Goal: Task Accomplishment & Management: Complete application form

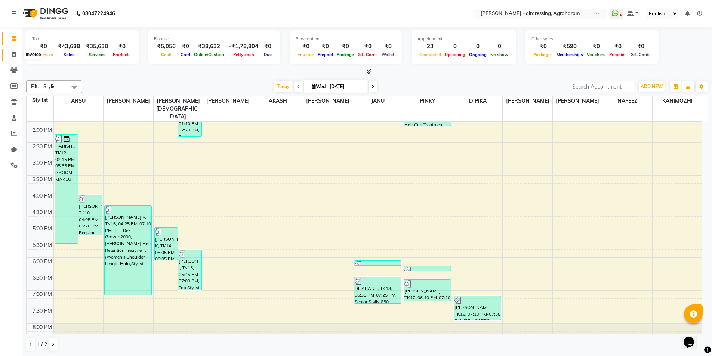
click at [13, 56] on icon at bounding box center [14, 55] width 4 height 6
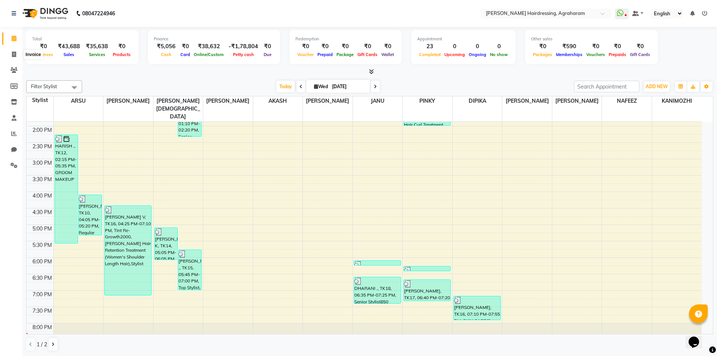
select select "service"
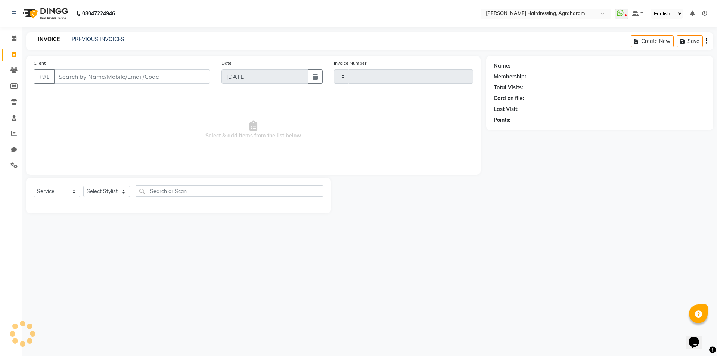
type input "2687"
select select "7962"
click at [103, 38] on link "PREVIOUS INVOICES" at bounding box center [98, 39] width 53 height 7
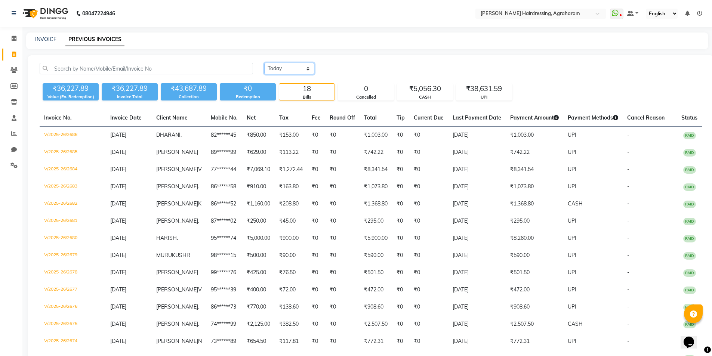
click at [296, 71] on select "[DATE] [DATE] Custom Range" at bounding box center [289, 69] width 50 height 12
select select "range"
click at [264, 63] on select "[DATE] [DATE] Custom Range" at bounding box center [289, 69] width 50 height 12
click at [339, 71] on input "[DATE]" at bounding box center [350, 68] width 52 height 10
select select "9"
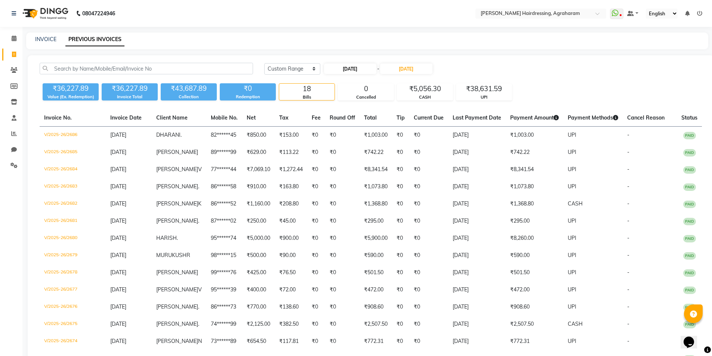
select select "2025"
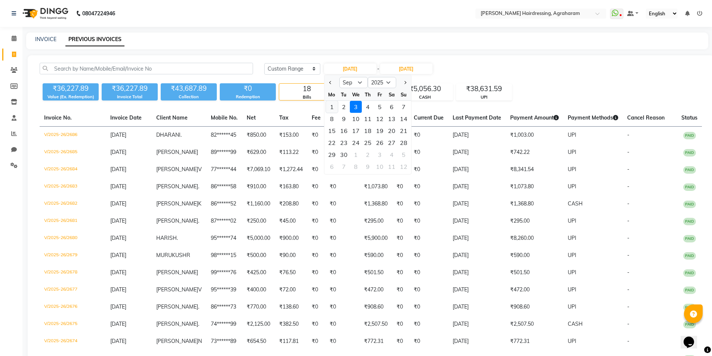
click at [328, 107] on div "1" at bounding box center [332, 107] width 12 height 12
type input "[DATE]"
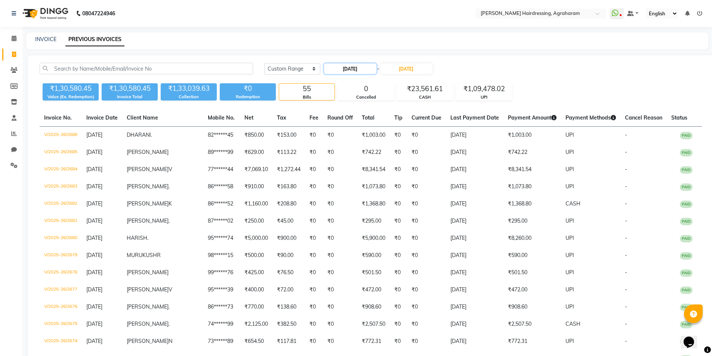
click at [342, 70] on input "[DATE]" at bounding box center [350, 68] width 52 height 10
select select "9"
select select "2025"
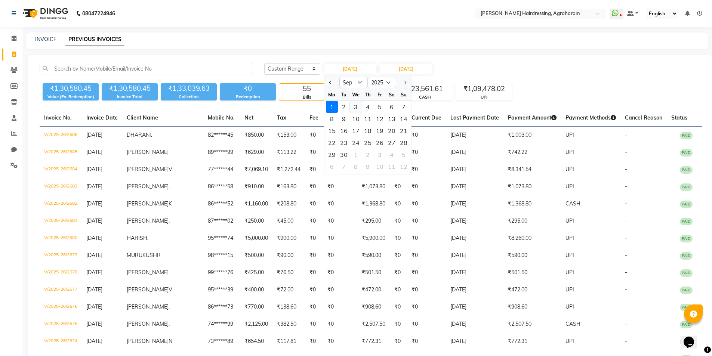
click at [356, 108] on div "3" at bounding box center [356, 107] width 12 height 12
type input "[DATE]"
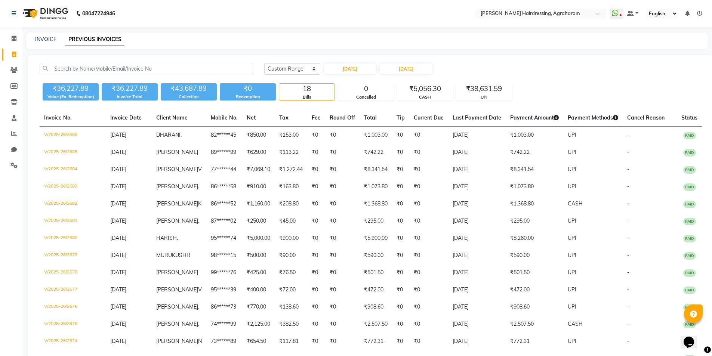
click at [535, 67] on div "[DATE] [DATE] Custom Range [DATE] - [DATE]" at bounding box center [482, 69] width 437 height 12
click at [13, 54] on icon at bounding box center [14, 55] width 4 height 6
select select "service"
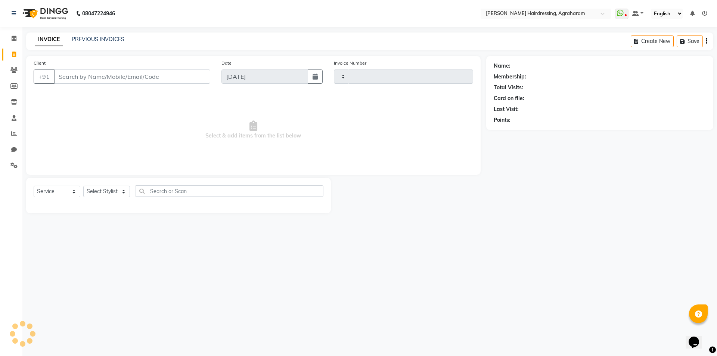
type input "2687"
select select "7962"
click at [117, 190] on select "Select Stylist [PERSON_NAME] AKASH ARSU [PERSON_NAME] MANAGER [PERSON_NAME] [PE…" at bounding box center [116, 192] width 66 height 12
select select "72526"
click at [83, 186] on select "Select Stylist [PERSON_NAME] AKASH ARSU [PERSON_NAME] MANAGER [PERSON_NAME] [PE…" at bounding box center [116, 192] width 66 height 12
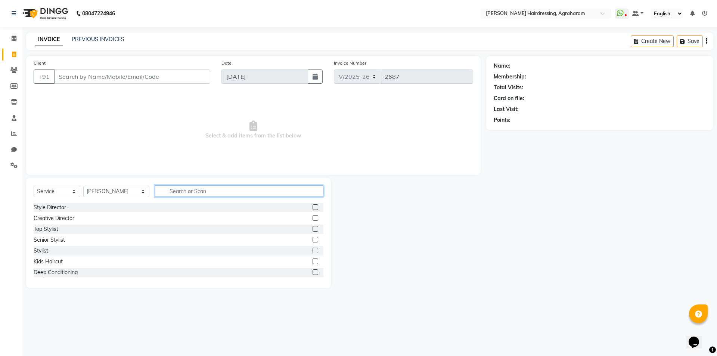
click at [158, 196] on input "text" at bounding box center [239, 191] width 168 height 12
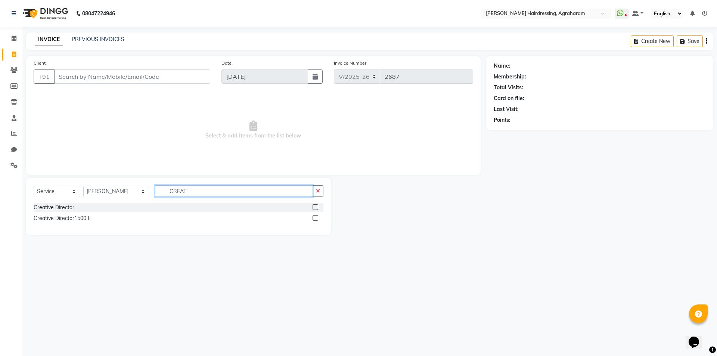
type input "CREAT"
click at [316, 205] on label at bounding box center [316, 207] width 6 height 6
click at [316, 205] on input "checkbox" at bounding box center [315, 207] width 5 height 5
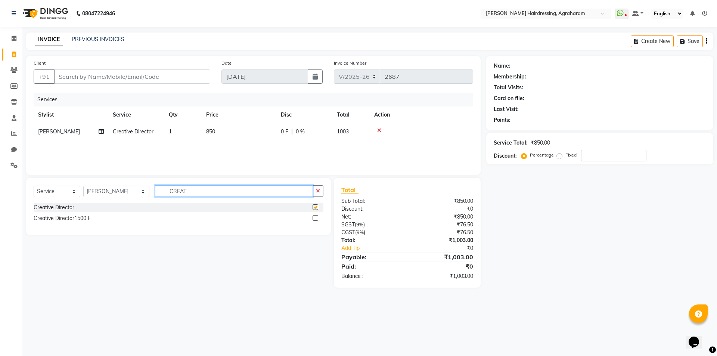
click at [186, 187] on input "CREAT" at bounding box center [234, 191] width 158 height 12
checkbox input "false"
type input "C"
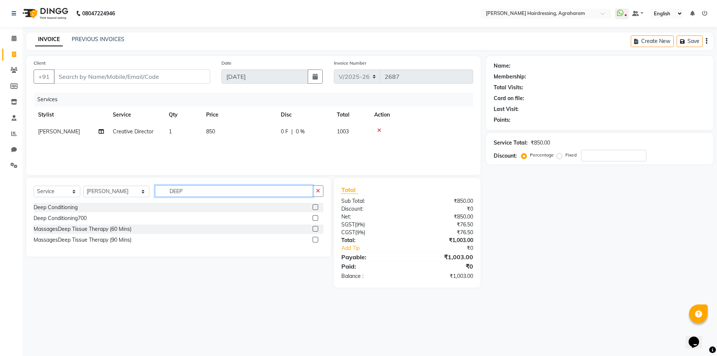
type input "DEEP"
click at [314, 218] on label at bounding box center [316, 218] width 6 height 6
click at [314, 218] on input "checkbox" at bounding box center [315, 218] width 5 height 5
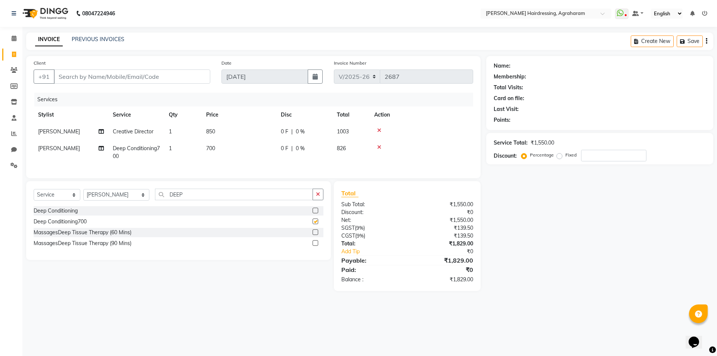
checkbox input "false"
click at [80, 82] on input "Client" at bounding box center [132, 76] width 156 height 14
type input "9"
type input "0"
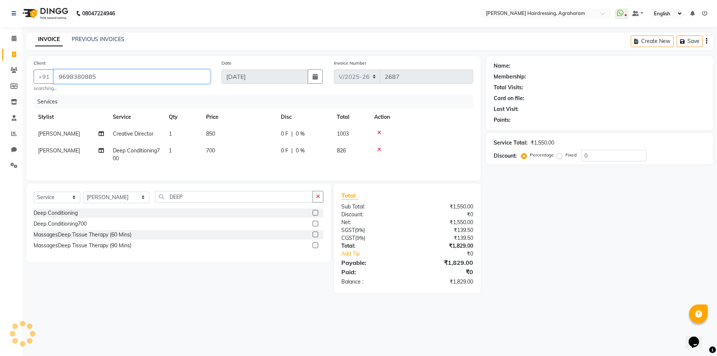
click at [116, 77] on input "9698380885" at bounding box center [132, 76] width 156 height 14
click at [106, 77] on input "9698380885" at bounding box center [132, 76] width 156 height 14
drag, startPoint x: 106, startPoint y: 77, endPoint x: 57, endPoint y: 74, distance: 49.8
click at [57, 74] on input "9698380885" at bounding box center [132, 76] width 156 height 14
click at [102, 78] on input "9698380885" at bounding box center [132, 76] width 156 height 14
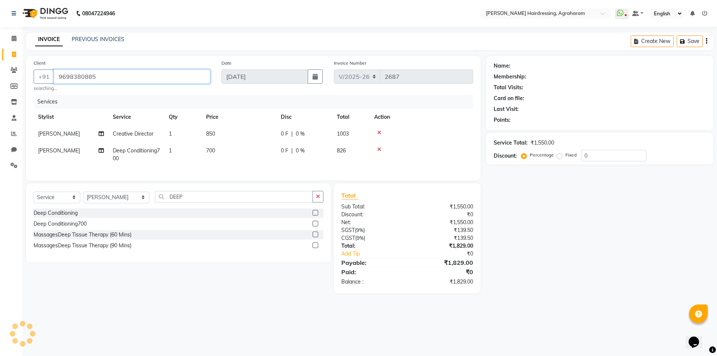
click at [102, 78] on input "9698380885" at bounding box center [132, 76] width 156 height 14
click at [102, 77] on input "9698380885" at bounding box center [132, 76] width 156 height 14
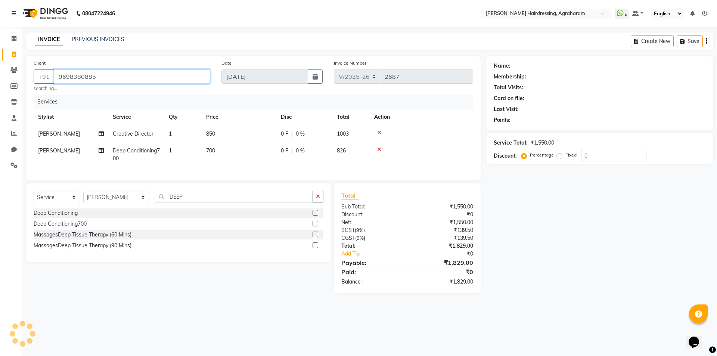
click at [102, 77] on input "9698380885" at bounding box center [132, 76] width 156 height 14
click at [195, 72] on input "9698380885" at bounding box center [132, 76] width 156 height 14
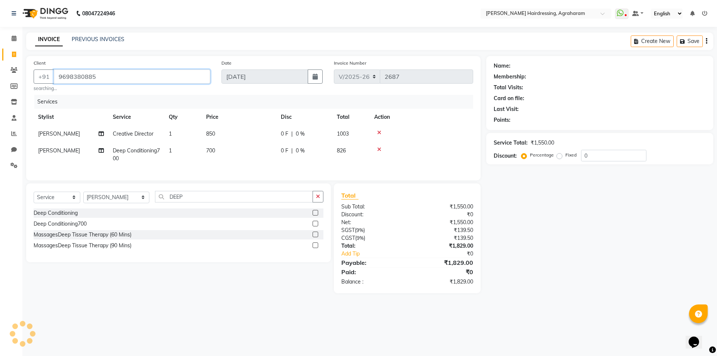
click at [97, 78] on input "9698380885" at bounding box center [132, 76] width 156 height 14
type input "9698380885"
click at [489, 257] on div "Name: Membership: Total Visits: Card on file: Last Visit: Points: Service Total…" at bounding box center [602, 174] width 233 height 237
click at [198, 77] on span "Add Client" at bounding box center [191, 76] width 30 height 7
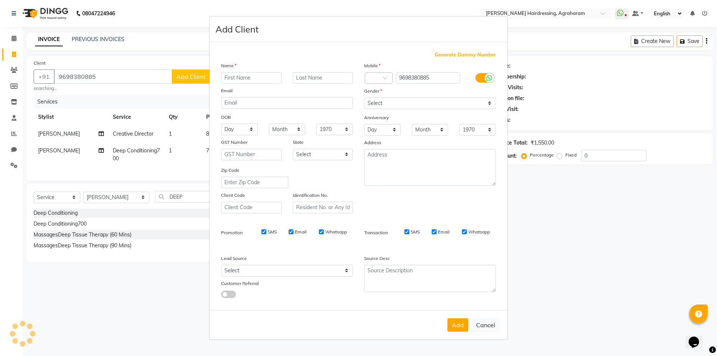
click at [257, 78] on input "text" at bounding box center [251, 78] width 61 height 12
type input "DAS"
click at [334, 78] on input "text" at bounding box center [323, 78] width 61 height 12
type input "."
click at [413, 104] on select "Select [DEMOGRAPHIC_DATA] [DEMOGRAPHIC_DATA] Other Prefer Not To Say" at bounding box center [430, 103] width 132 height 12
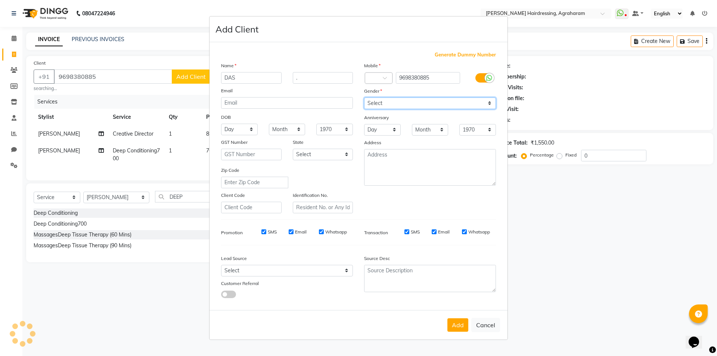
select select "[DEMOGRAPHIC_DATA]"
click at [364, 97] on select "Select [DEMOGRAPHIC_DATA] [DEMOGRAPHIC_DATA] Other Prefer Not To Say" at bounding box center [430, 103] width 132 height 12
click at [337, 266] on select "Select Walk-in Referral Internet Friend Word of Mouth Advertisement Facebook Ju…" at bounding box center [287, 271] width 132 height 12
select select "53193"
click at [221, 265] on select "Select Walk-in Referral Internet Friend Word of Mouth Advertisement Facebook Ju…" at bounding box center [287, 271] width 132 height 12
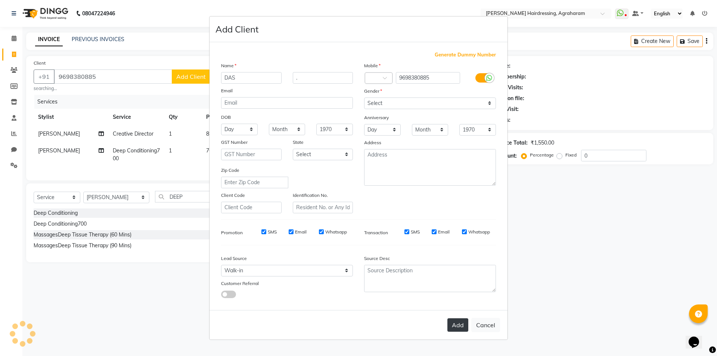
click at [460, 323] on button "Add" at bounding box center [457, 324] width 21 height 13
click at [613, 88] on ngb-modal-window "Add Client Generate Dummy Number Name DAS . Email DOB Day 01 02 03 04 05 06 07 …" at bounding box center [358, 178] width 717 height 356
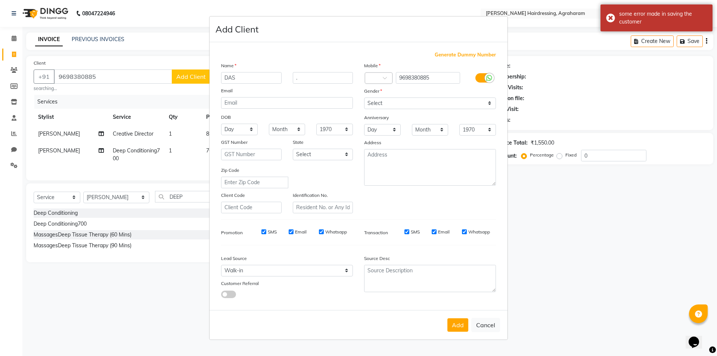
click at [636, 245] on ngb-modal-window "Add Client Generate Dummy Number Name DAS . Email DOB Day 01 02 03 04 05 06 07 …" at bounding box center [358, 178] width 717 height 356
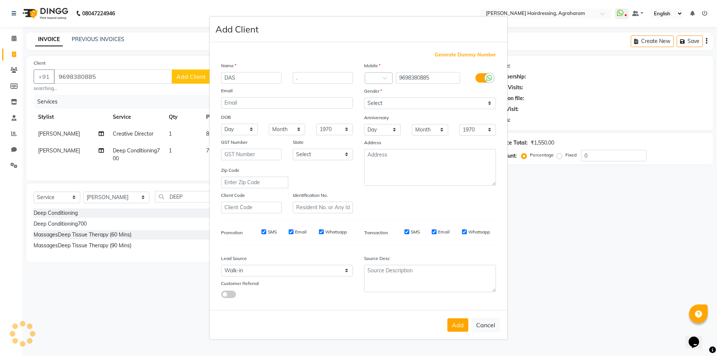
drag, startPoint x: 456, startPoint y: 325, endPoint x: 465, endPoint y: 325, distance: 9.0
click at [456, 325] on button "Add" at bounding box center [457, 324] width 21 height 13
click at [539, 213] on ngb-modal-window "Add Client Generate Dummy Number Name DAS . Email DOB Day 01 02 03 04 05 06 07 …" at bounding box center [358, 178] width 717 height 356
click at [156, 35] on ngb-modal-window "Add Client Generate Dummy Number Name DAS . Email DOB Day 01 02 03 04 05 06 07 …" at bounding box center [358, 178] width 717 height 356
click at [571, 88] on ngb-modal-window "Add Client Generate Dummy Number Name DAS . Email DOB Day 01 02 03 04 05 06 07 …" at bounding box center [358, 178] width 717 height 356
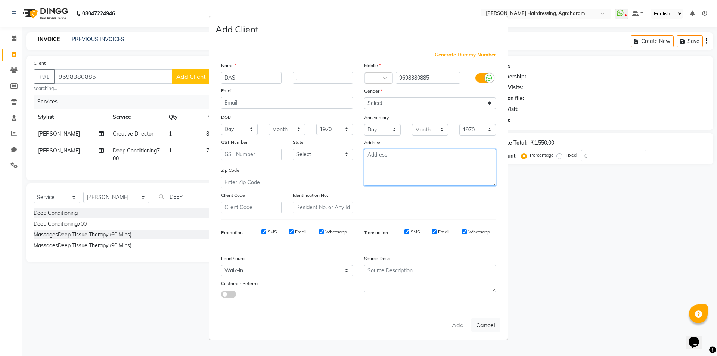
click at [409, 158] on textarea at bounding box center [430, 167] width 132 height 37
click at [490, 326] on button "Cancel" at bounding box center [485, 325] width 29 height 14
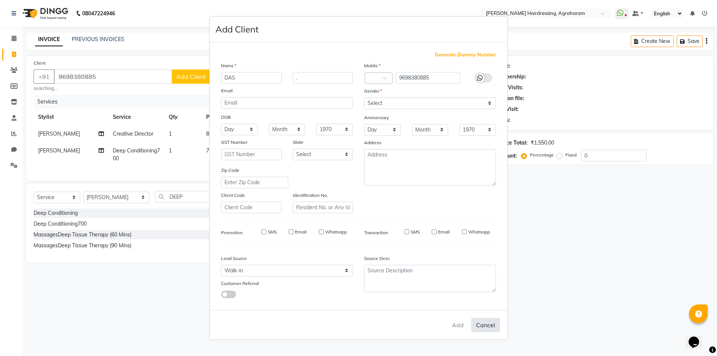
select select
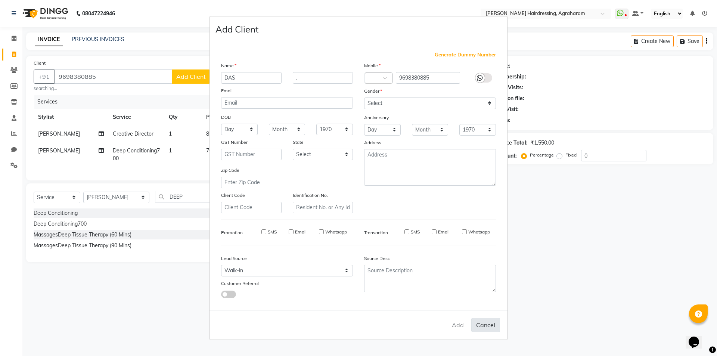
select select
checkbox input "false"
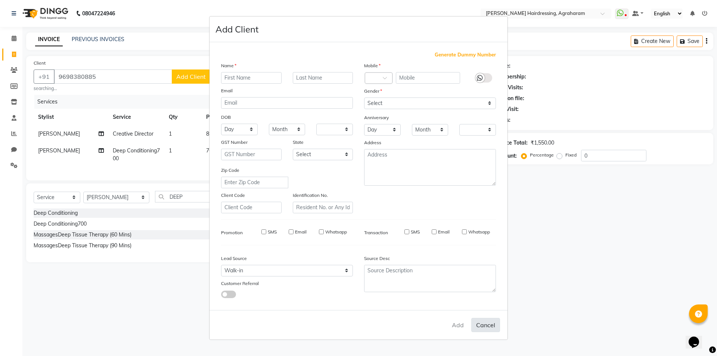
checkbox input "false"
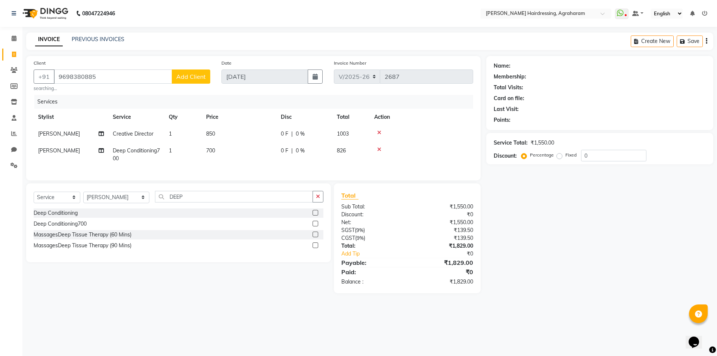
click at [183, 78] on span "Add Client" at bounding box center [191, 76] width 30 height 7
select select "53193"
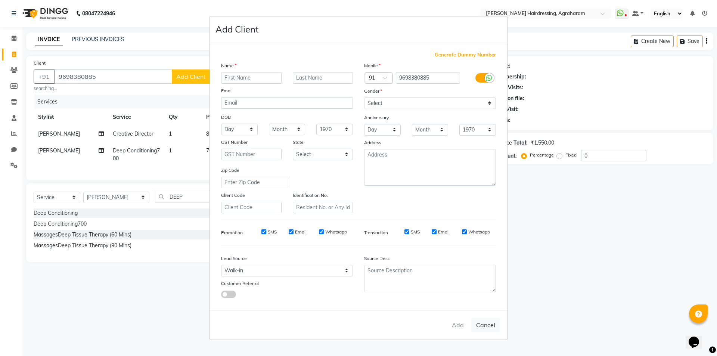
click at [247, 78] on input "text" at bounding box center [251, 78] width 61 height 12
type input "DAS"
click at [319, 73] on input "text" at bounding box center [323, 78] width 61 height 12
type input "."
drag, startPoint x: 427, startPoint y: 103, endPoint x: 425, endPoint y: 108, distance: 5.3
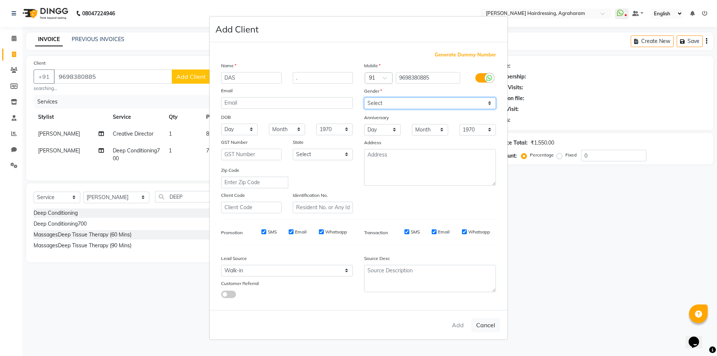
click at [427, 103] on select "Select [DEMOGRAPHIC_DATA] [DEMOGRAPHIC_DATA] Other Prefer Not To Say" at bounding box center [430, 103] width 132 height 12
select select "[DEMOGRAPHIC_DATA]"
click at [364, 97] on select "Select [DEMOGRAPHIC_DATA] [DEMOGRAPHIC_DATA] Other Prefer Not To Say" at bounding box center [430, 103] width 132 height 12
click at [338, 270] on select "Select Walk-in Referral Internet Friend Word of Mouth Advertisement Facebook Ju…" at bounding box center [287, 271] width 132 height 12
click at [221, 265] on select "Select Walk-in Referral Internet Friend Word of Mouth Advertisement Facebook Ju…" at bounding box center [287, 271] width 132 height 12
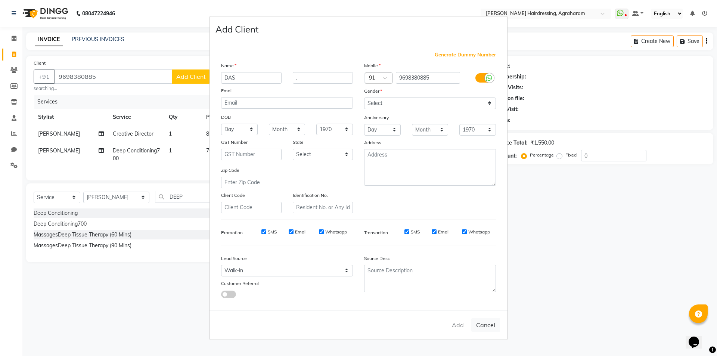
click at [459, 328] on div "Add Cancel" at bounding box center [359, 325] width 298 height 30
click at [486, 328] on button "Cancel" at bounding box center [485, 325] width 29 height 14
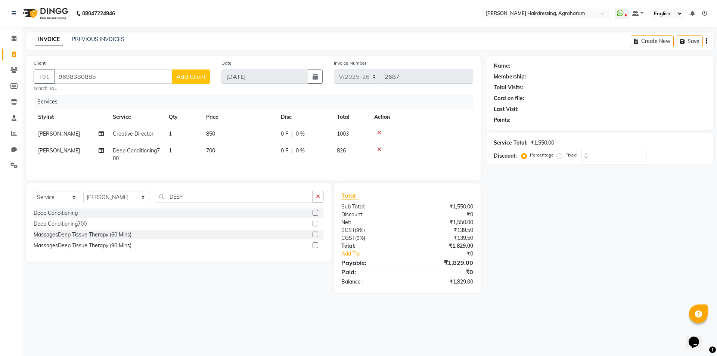
select select
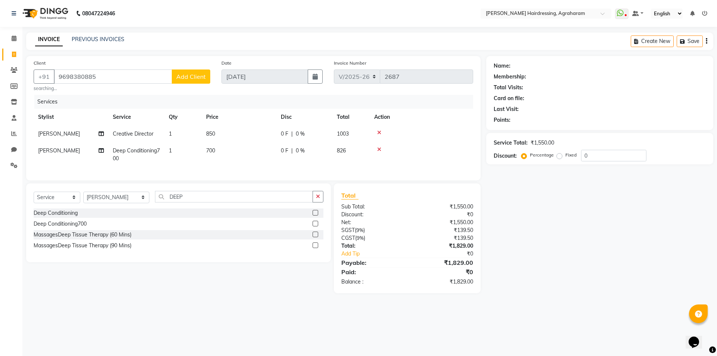
select select
checkbox input "false"
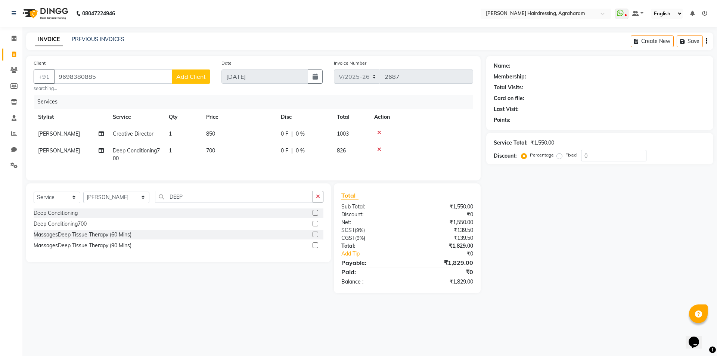
checkbox input "false"
click at [142, 79] on input "9698380885" at bounding box center [113, 76] width 118 height 14
click at [205, 79] on span "Add Client" at bounding box center [191, 76] width 30 height 7
select select "53193"
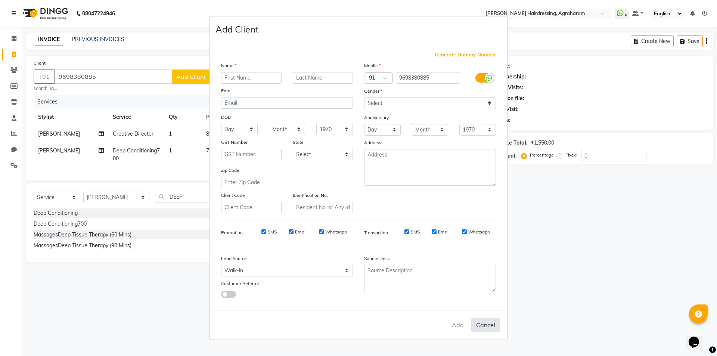
click at [483, 327] on button "Cancel" at bounding box center [485, 325] width 29 height 14
select select
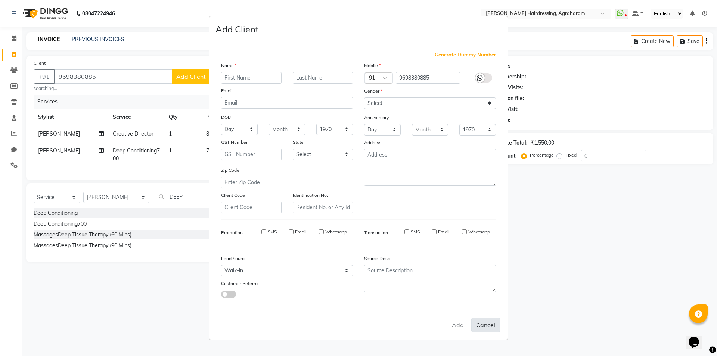
select select
checkbox input "false"
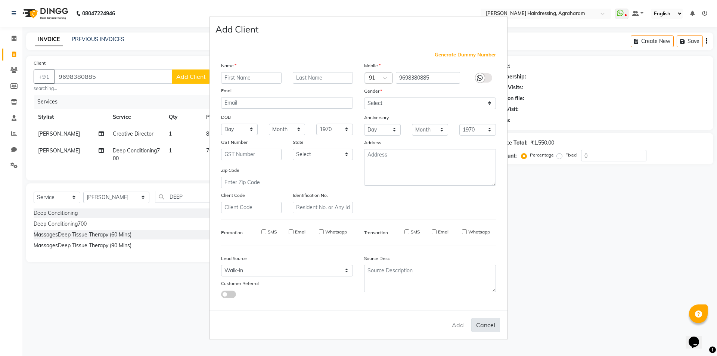
checkbox input "false"
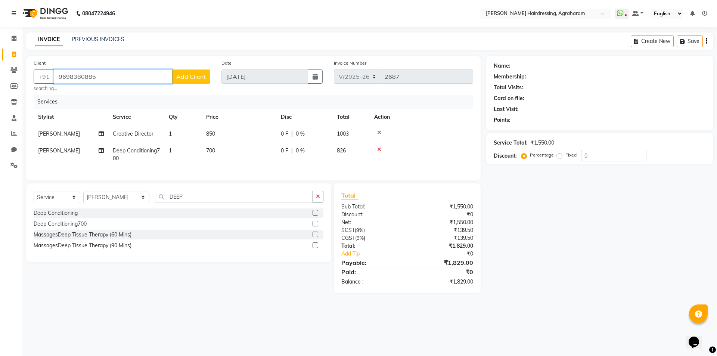
click at [110, 77] on input "9698380885" at bounding box center [113, 76] width 118 height 14
drag, startPoint x: 110, startPoint y: 77, endPoint x: 54, endPoint y: 78, distance: 55.7
click at [54, 78] on input "9698380885" at bounding box center [113, 76] width 118 height 14
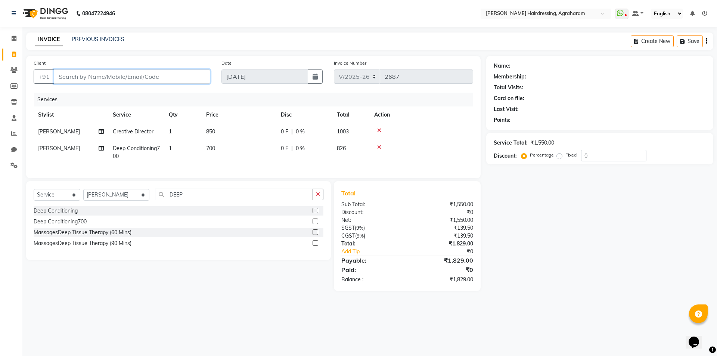
click at [63, 76] on input "Client" at bounding box center [132, 76] width 156 height 14
click at [61, 78] on input "Client" at bounding box center [132, 76] width 156 height 14
click at [61, 77] on input "Client" at bounding box center [132, 76] width 156 height 14
paste input "9698380885"
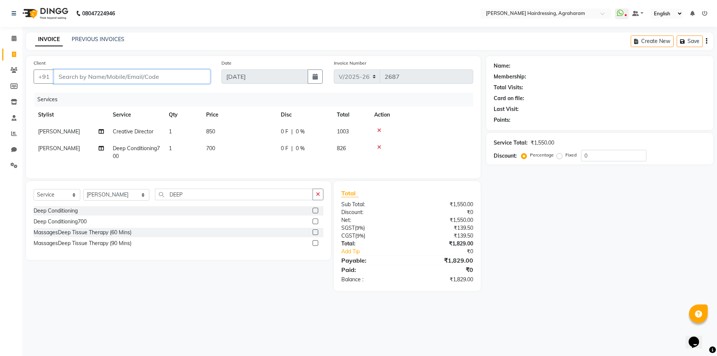
type input "9698380885"
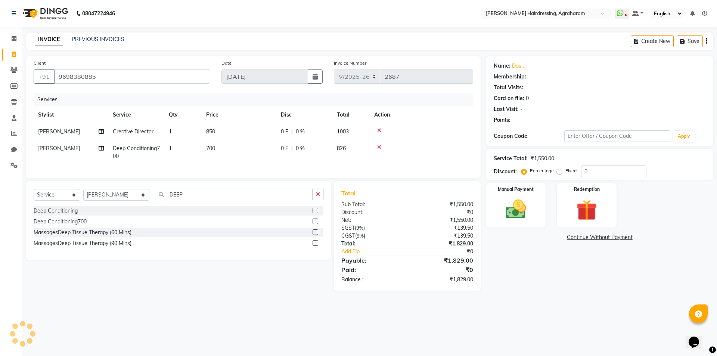
select select "1: Object"
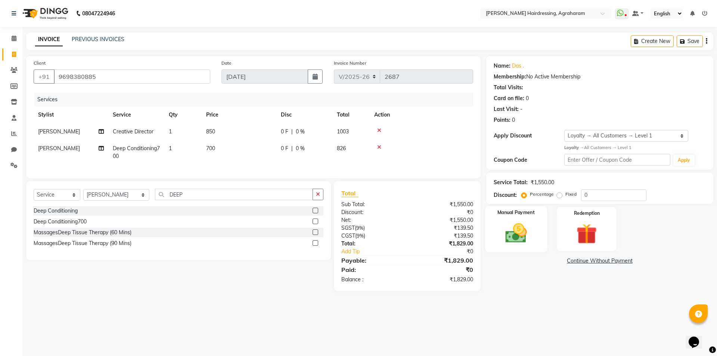
drag, startPoint x: 513, startPoint y: 235, endPoint x: 530, endPoint y: 234, distance: 16.8
click at [513, 234] on img at bounding box center [516, 233] width 35 height 25
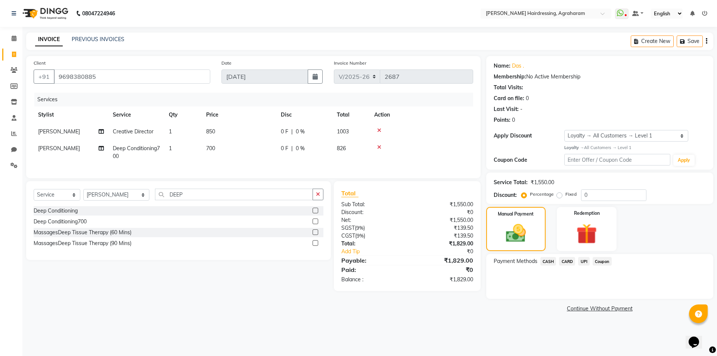
click at [582, 261] on span "UPI" at bounding box center [584, 261] width 12 height 9
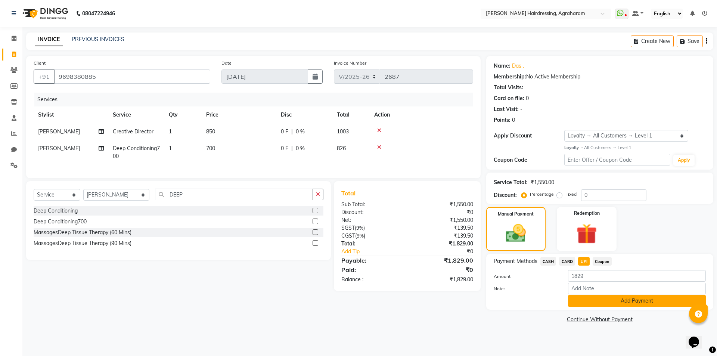
click at [637, 299] on button "Add Payment" at bounding box center [637, 301] width 138 height 12
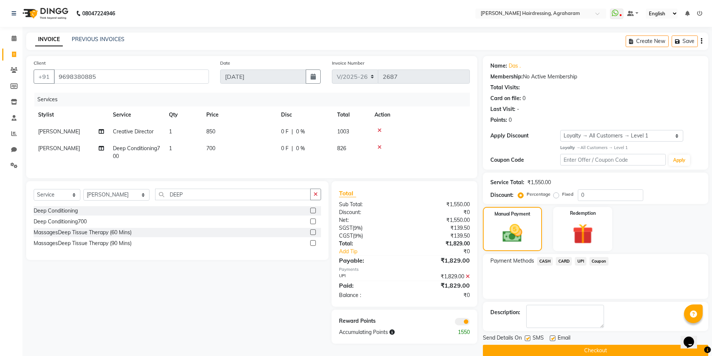
click at [599, 354] on button "Checkout" at bounding box center [595, 351] width 225 height 12
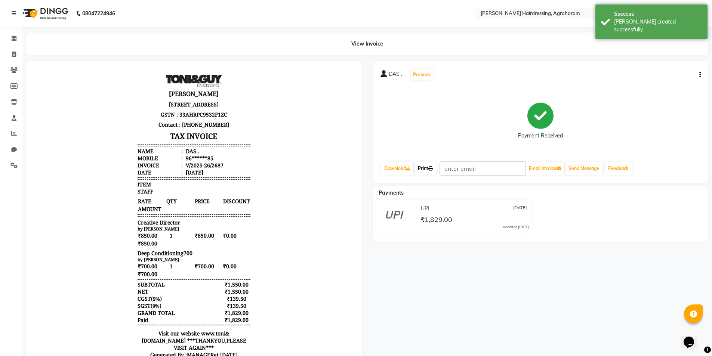
click at [423, 165] on link "Print" at bounding box center [425, 168] width 21 height 13
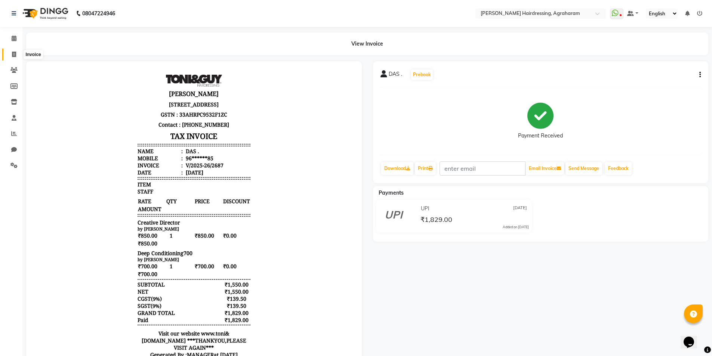
click at [10, 54] on span at bounding box center [13, 54] width 13 height 9
select select "7962"
select select "service"
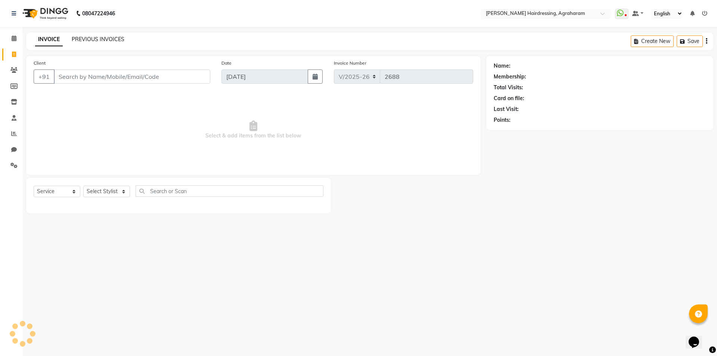
click at [92, 42] on div "PREVIOUS INVOICES" at bounding box center [98, 39] width 53 height 8
click at [91, 41] on link "PREVIOUS INVOICES" at bounding box center [98, 39] width 53 height 7
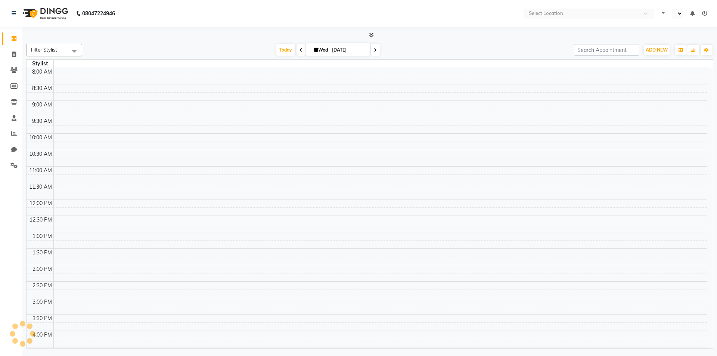
select select "en"
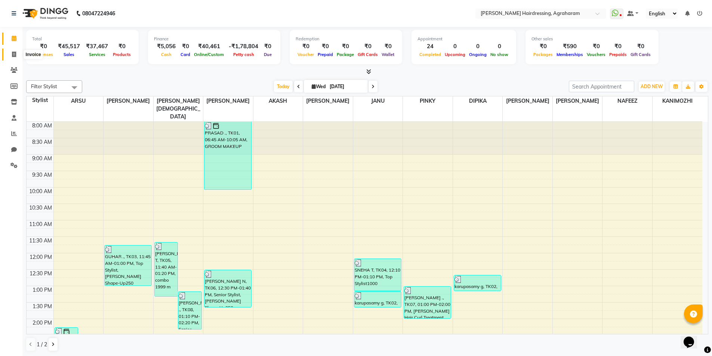
click at [13, 53] on icon at bounding box center [14, 55] width 4 height 6
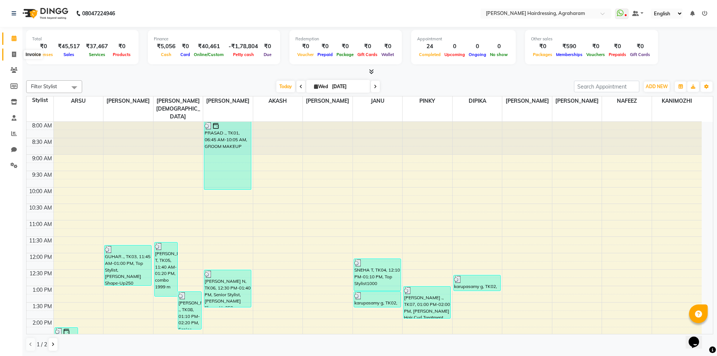
select select "service"
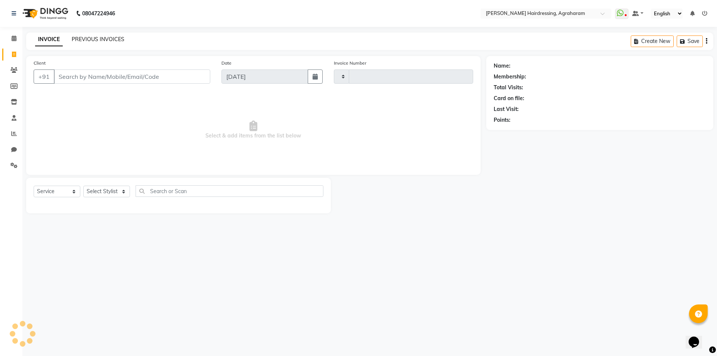
click at [86, 37] on link "PREVIOUS INVOICES" at bounding box center [98, 39] width 53 height 7
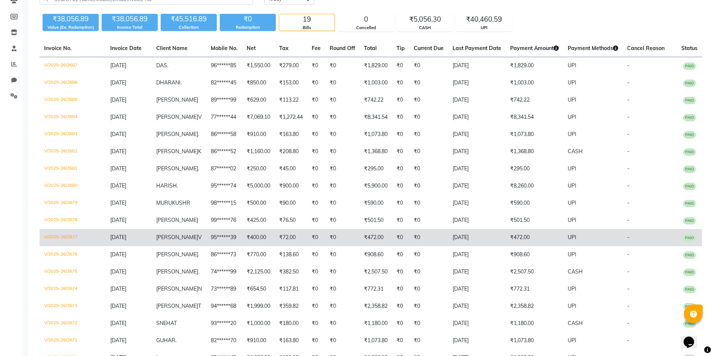
scroll to position [75, 0]
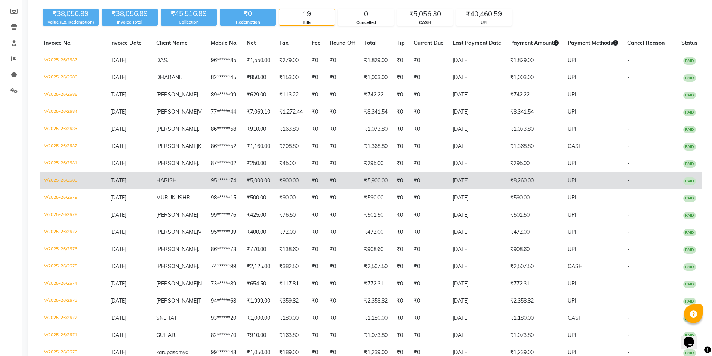
click at [164, 184] on span "HARISH" at bounding box center [166, 180] width 21 height 7
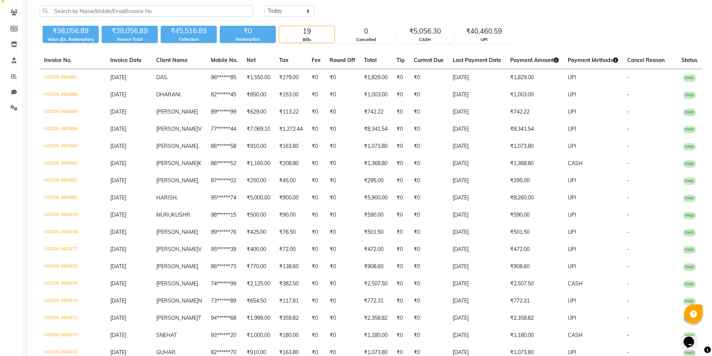
scroll to position [0, 0]
